Goal: Information Seeking & Learning: Compare options

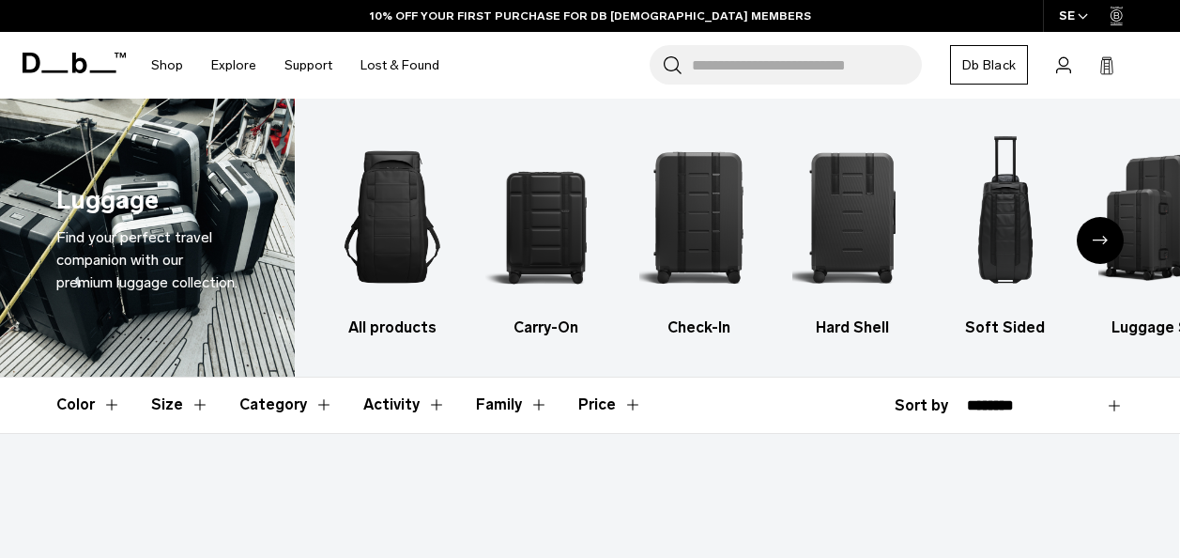
click at [696, 203] on img "3 / 6" at bounding box center [699, 217] width 120 height 180
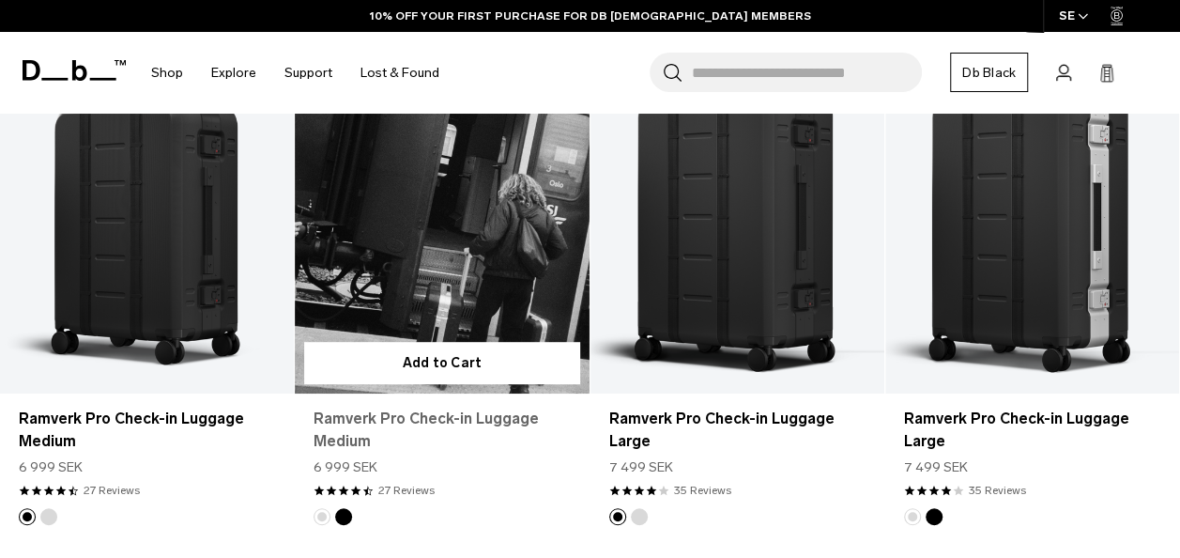
scroll to position [469, 0]
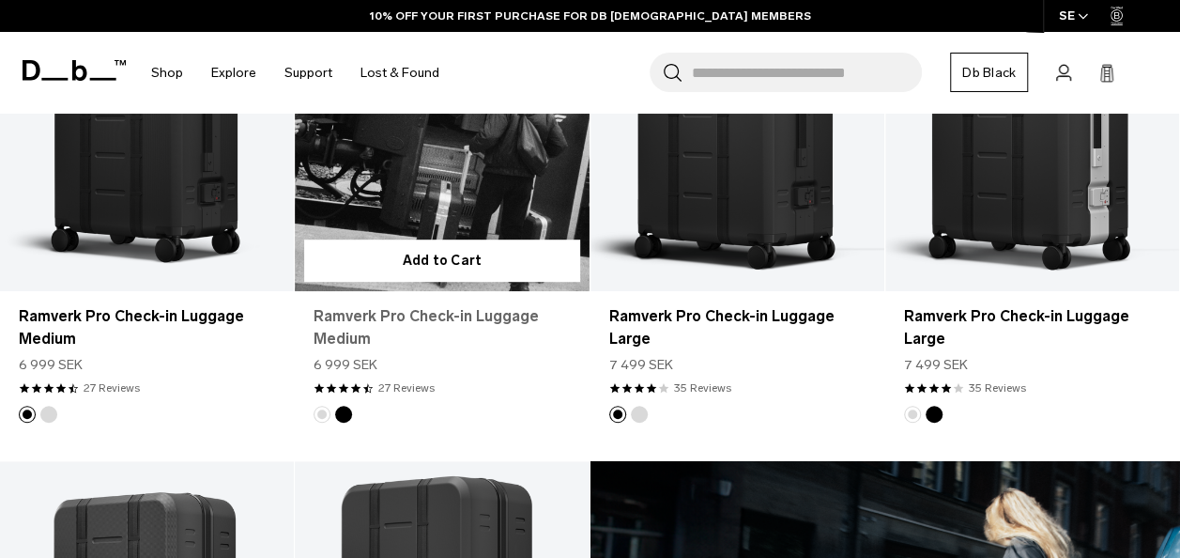
click at [368, 313] on link "Ramverk Pro Check-in Luggage Medium" at bounding box center [442, 327] width 256 height 45
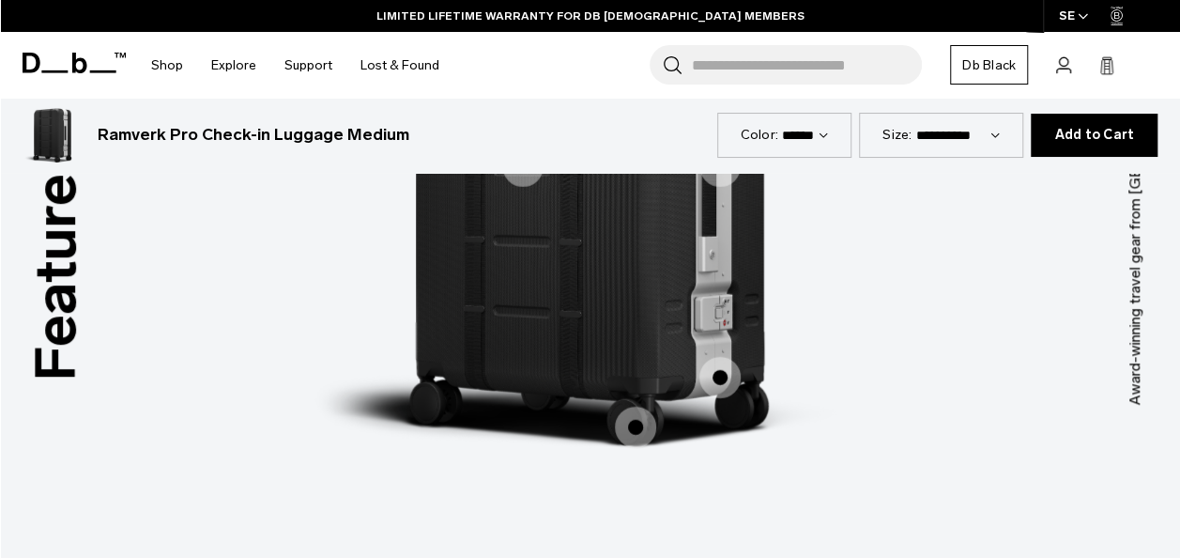
scroll to position [2723, 0]
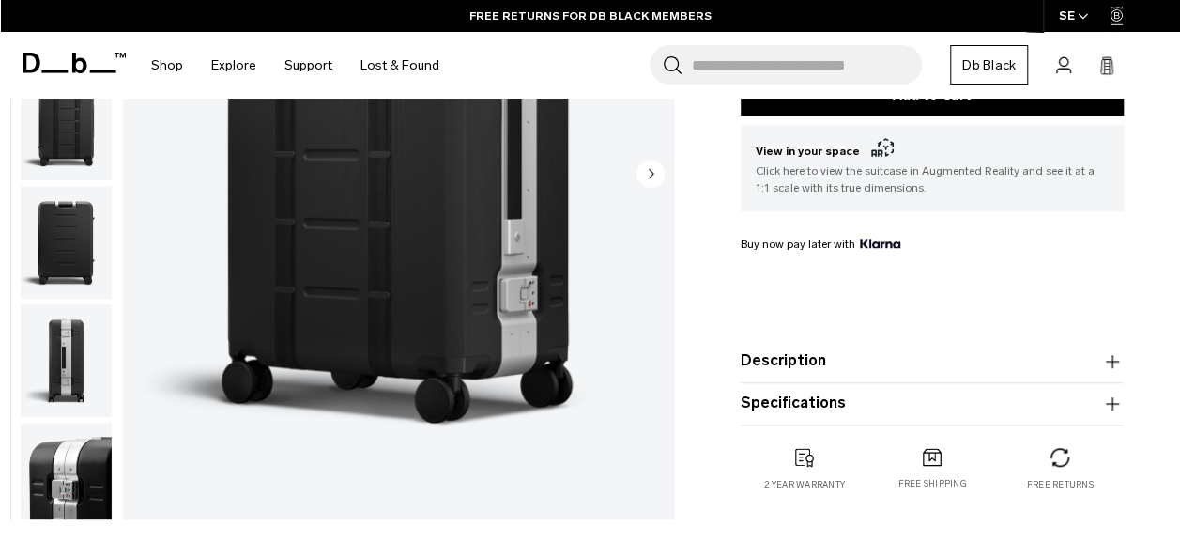
scroll to position [0, 0]
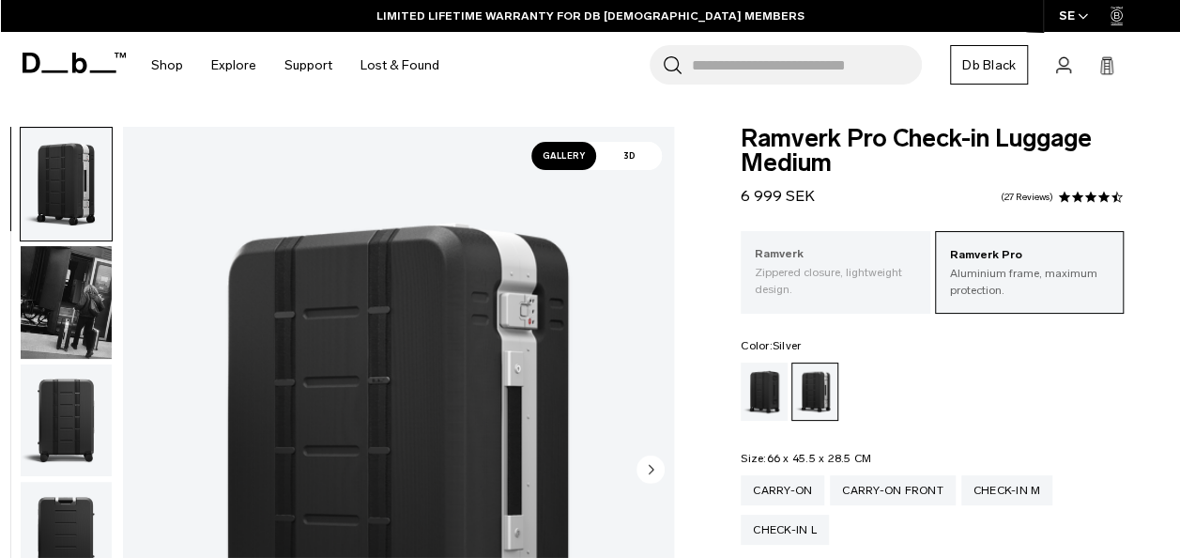
click at [800, 284] on p "Zippered closure, lightweight design." at bounding box center [835, 281] width 161 height 34
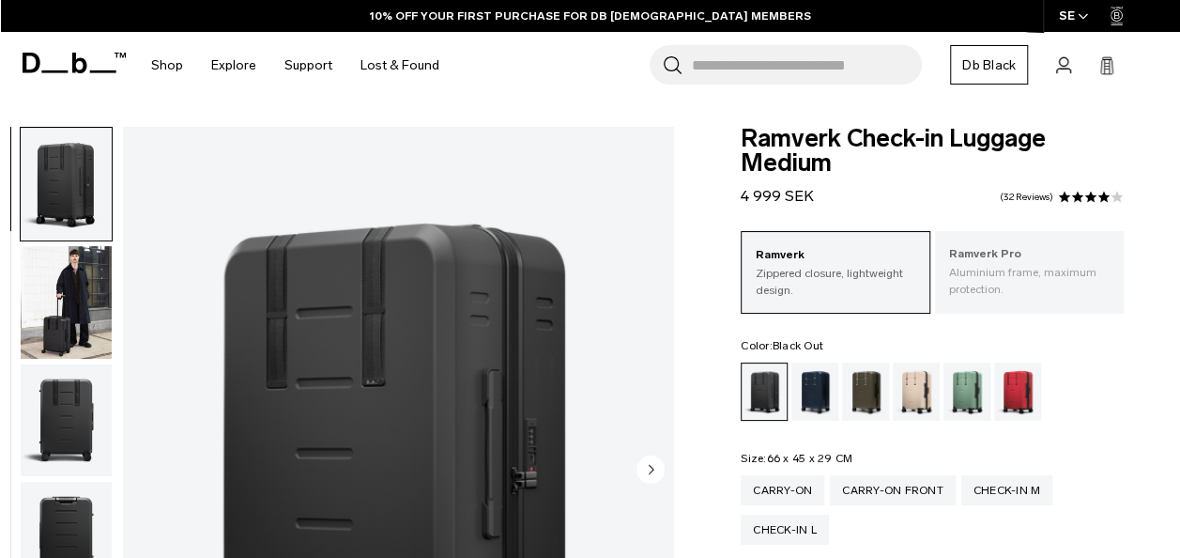
click at [978, 271] on p "Aluminium frame, maximum protection." at bounding box center [1029, 281] width 161 height 34
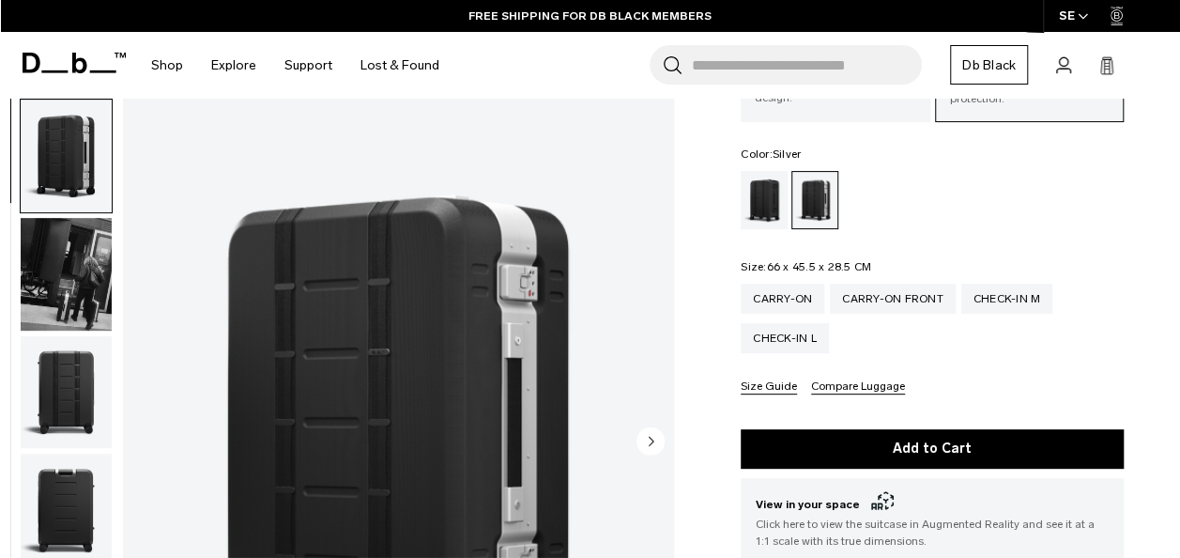
scroll to position [188, 0]
